Goal: Check status: Check status

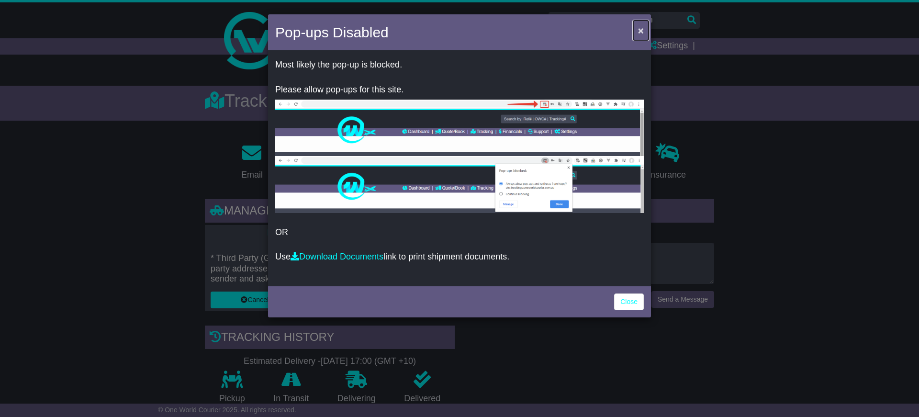
click at [640, 27] on span "×" at bounding box center [641, 30] width 6 height 11
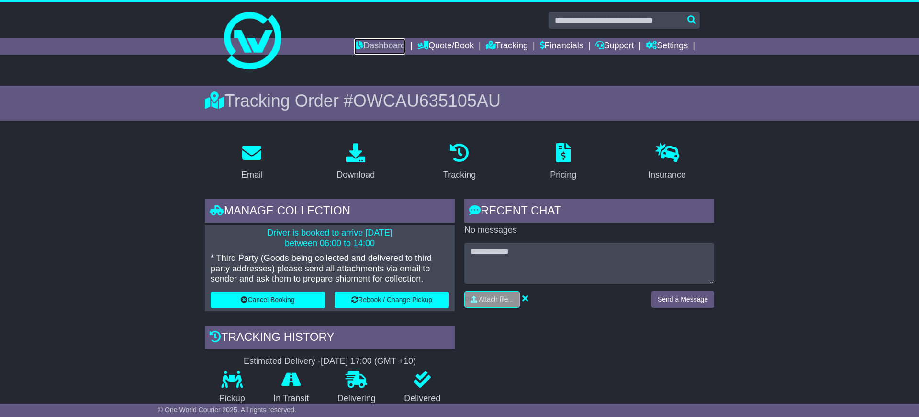
click at [383, 47] on link "Dashboard" at bounding box center [379, 46] width 51 height 16
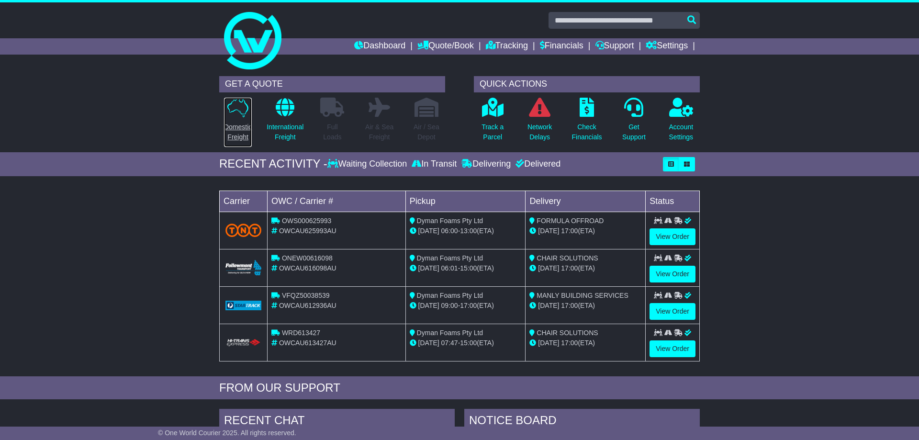
click at [241, 126] on p "Domestic Freight" at bounding box center [238, 132] width 28 height 20
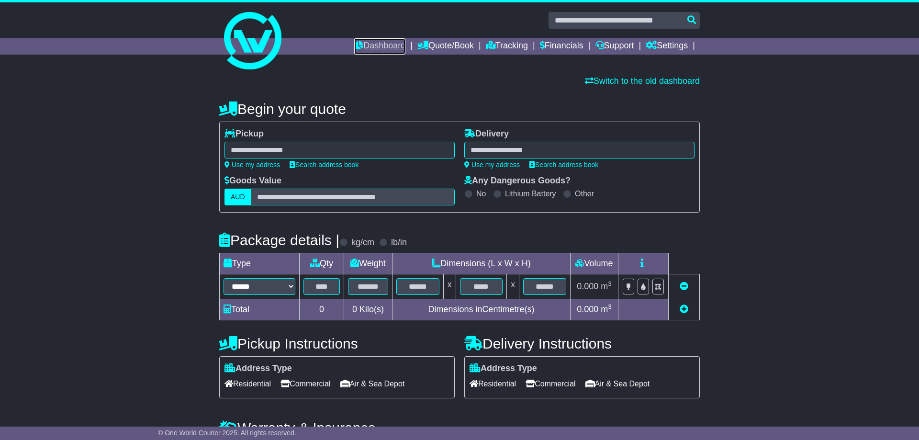
click at [395, 44] on link "Dashboard" at bounding box center [379, 46] width 51 height 16
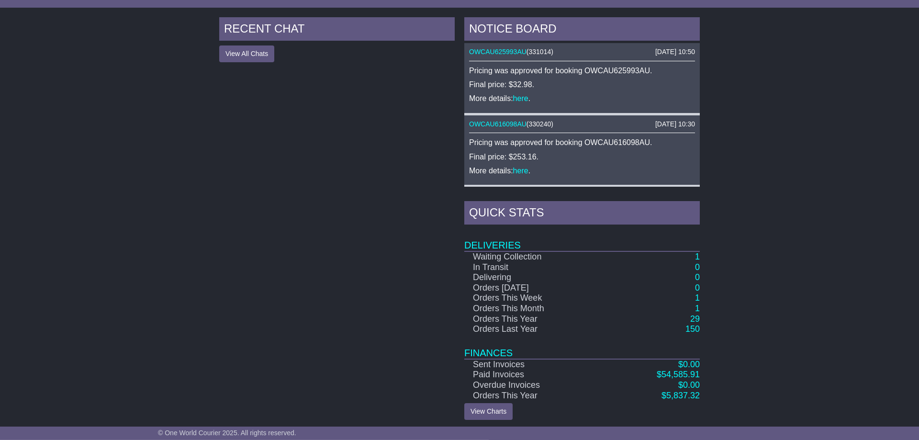
scroll to position [395, 0]
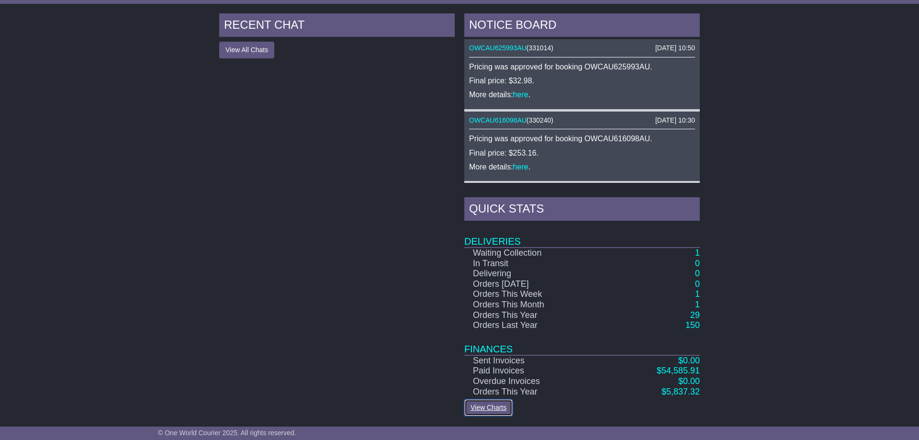
click at [484, 409] on link "View Charts" at bounding box center [488, 407] width 48 height 17
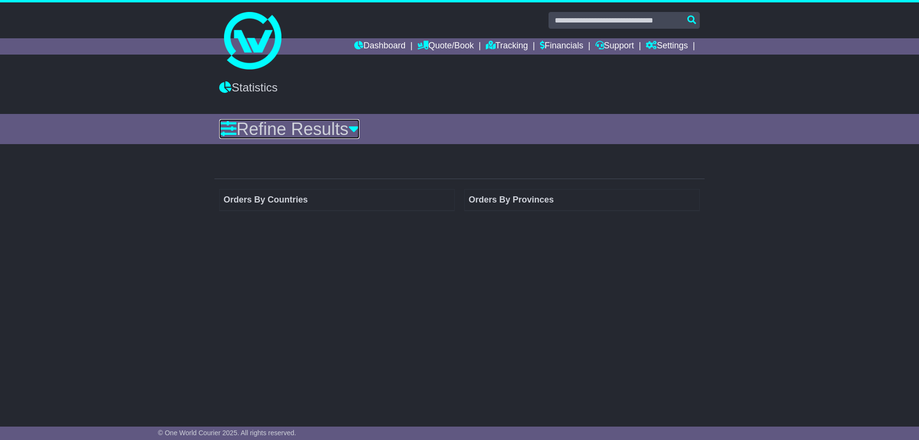
click at [352, 125] on link "Refine Results" at bounding box center [289, 129] width 140 height 20
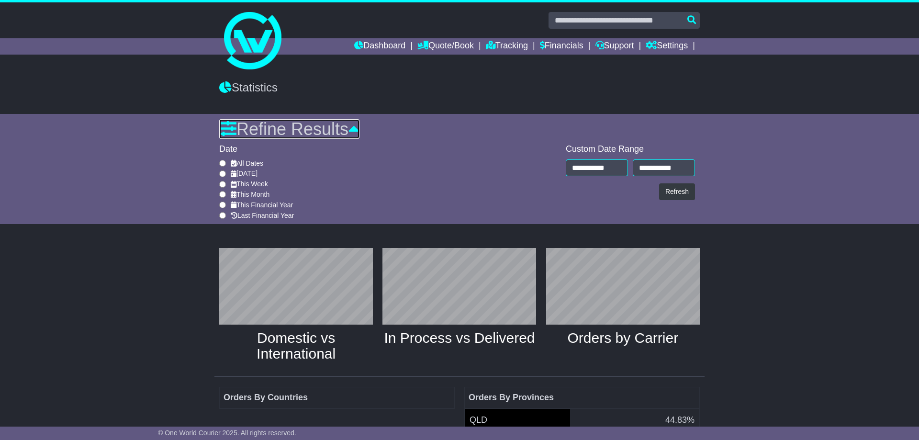
click at [349, 130] on link "Refine Results" at bounding box center [289, 129] width 140 height 20
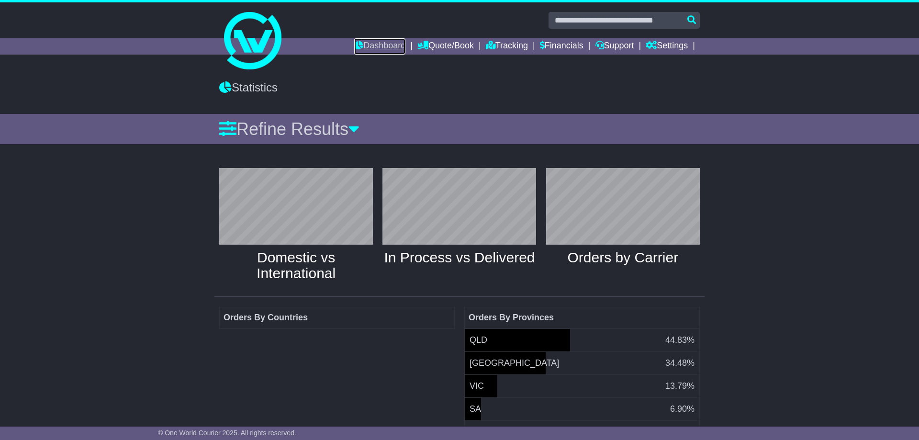
click at [371, 50] on link "Dashboard" at bounding box center [379, 46] width 51 height 16
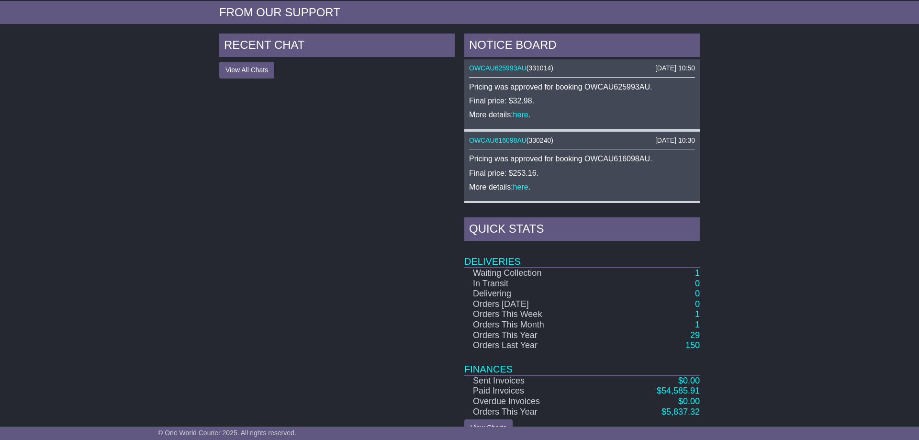
scroll to position [395, 0]
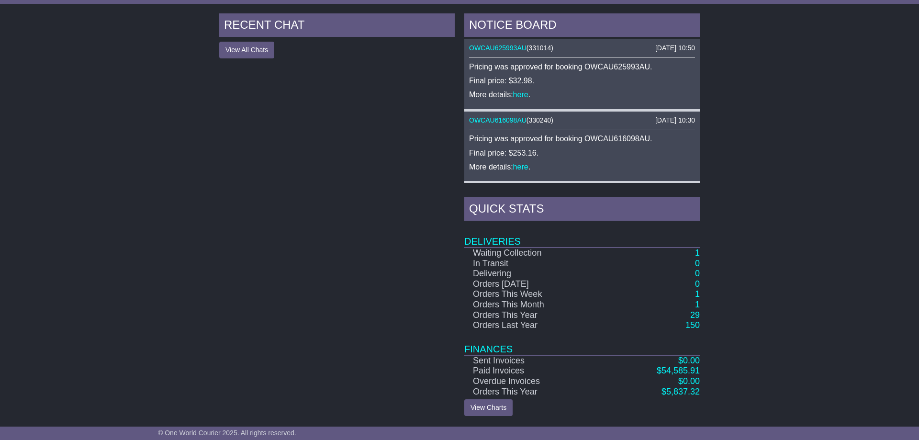
click at [527, 256] on td "Waiting Collection" at bounding box center [535, 252] width 143 height 11
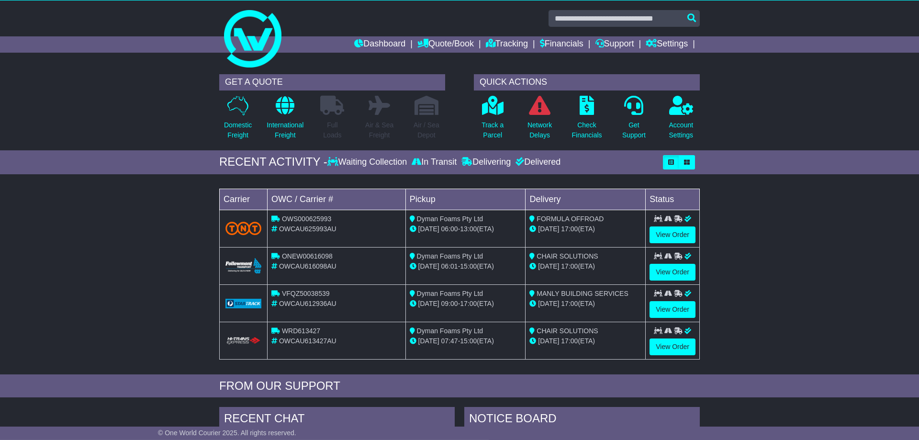
scroll to position [0, 0]
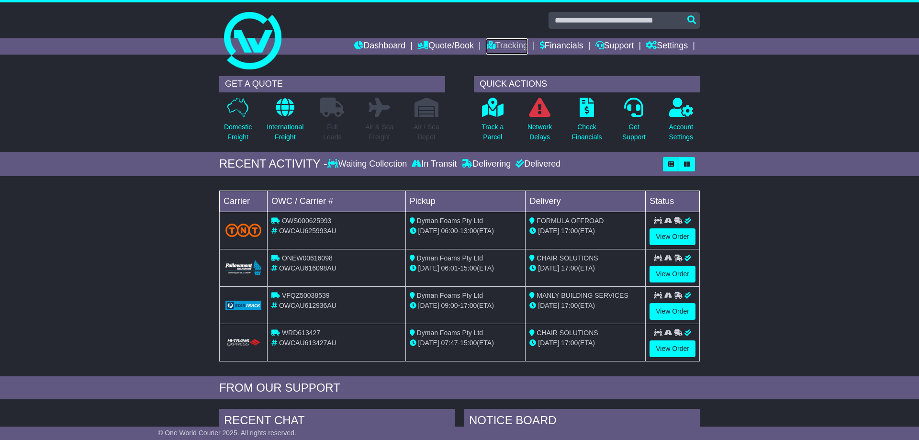
click at [515, 45] on link "Tracking" at bounding box center [507, 46] width 42 height 16
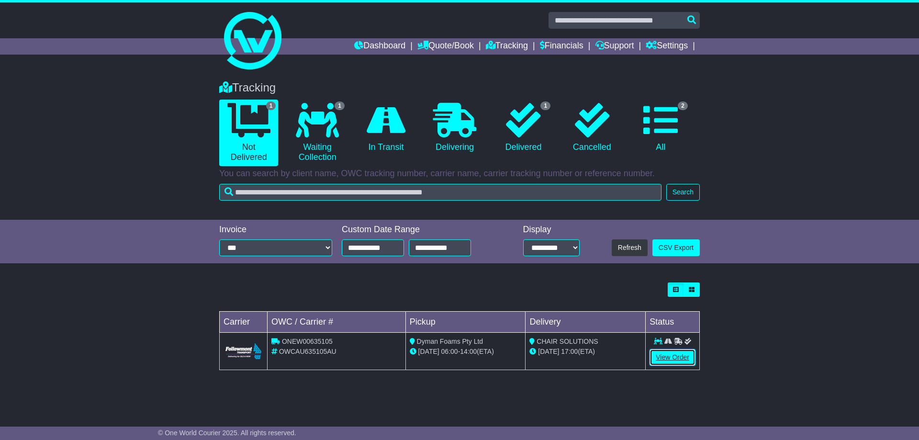
click at [659, 363] on link "View Order" at bounding box center [673, 357] width 46 height 17
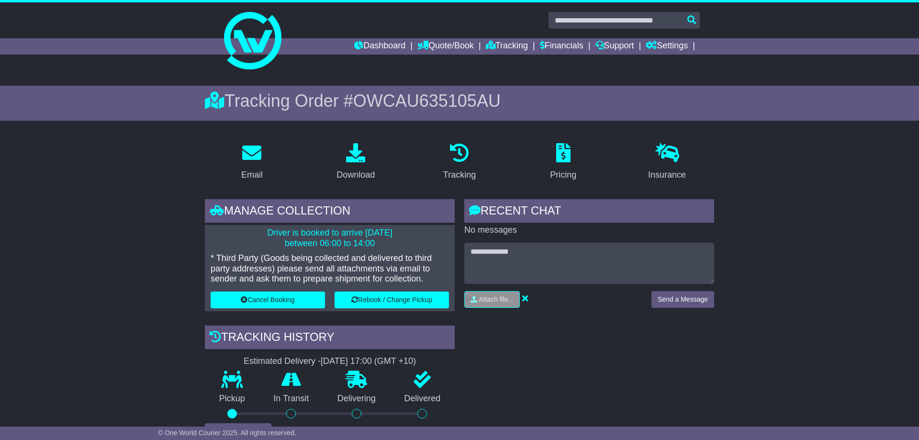
click at [230, 40] on div "Dashboard Quote/Book Domestic International Saved Quotes Drafts Domestic Quote …" at bounding box center [459, 46] width 490 height 16
